Goal: Task Accomplishment & Management: Manage account settings

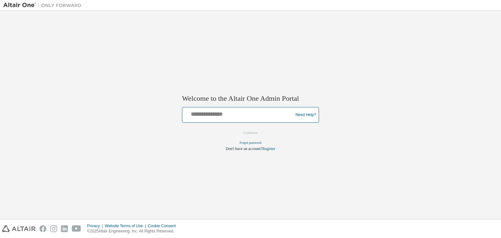
click at [234, 113] on input "text" at bounding box center [238, 113] width 107 height 9
type input "**********"
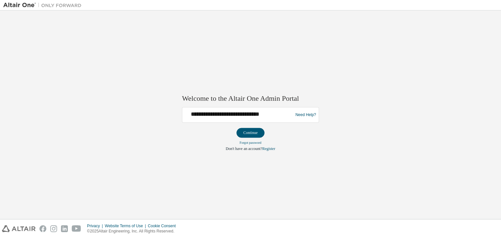
click at [260, 134] on button "Continue" at bounding box center [251, 133] width 28 height 10
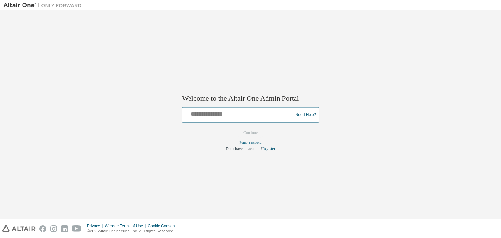
click at [256, 116] on input "text" at bounding box center [238, 113] width 107 height 9
